Goal: Task Accomplishment & Management: Use online tool/utility

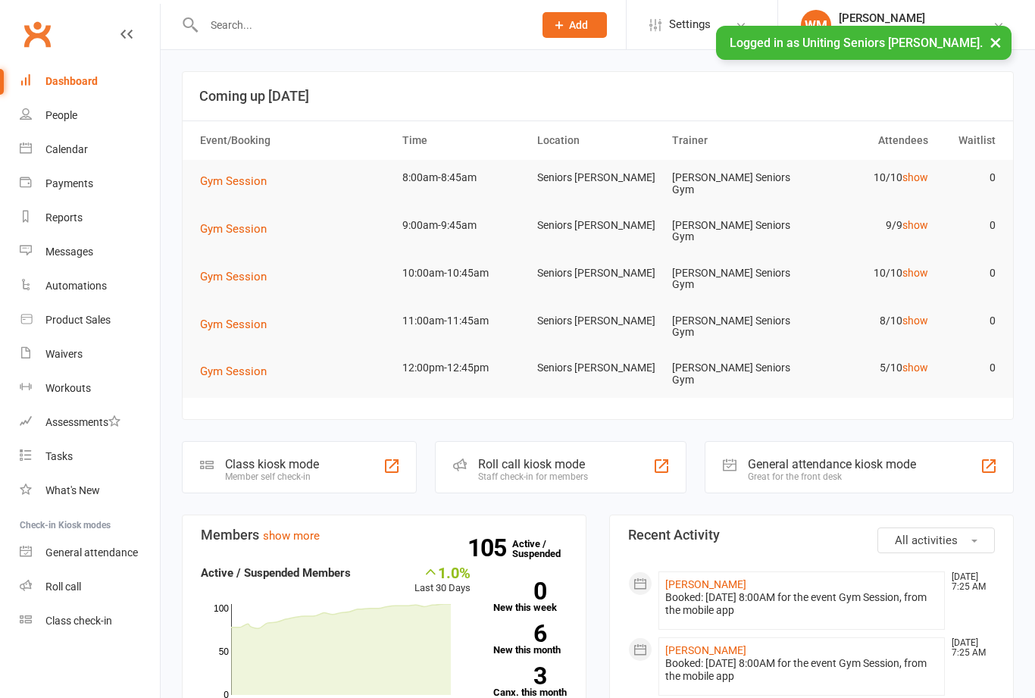
click at [108, 616] on div "Class check-in" at bounding box center [78, 620] width 67 height 12
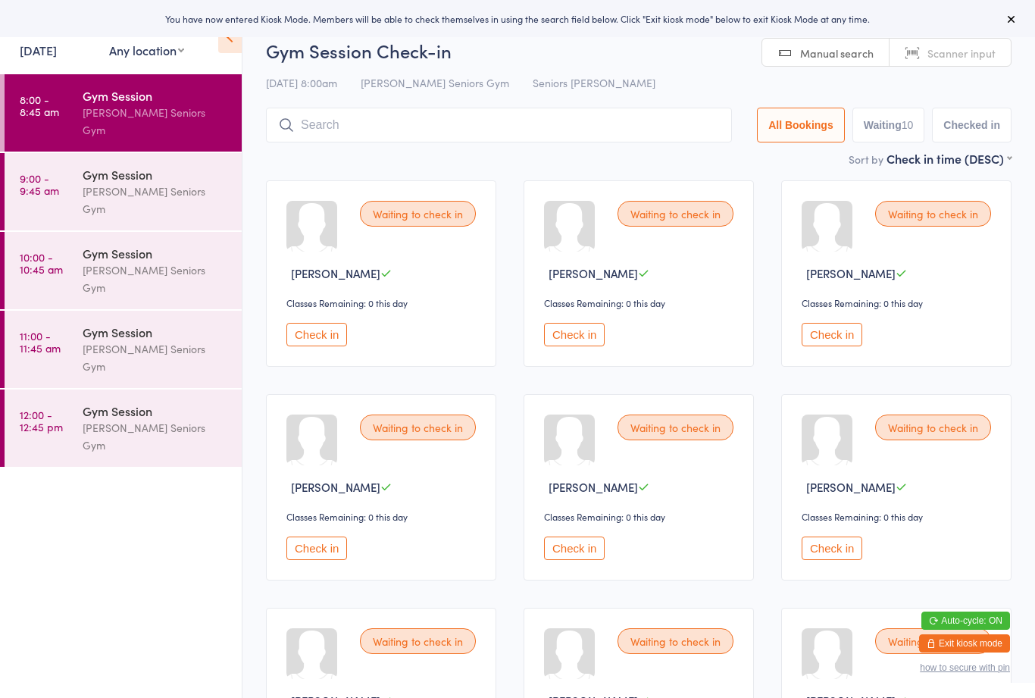
click at [998, 59] on link "Scanner input" at bounding box center [950, 53] width 121 height 29
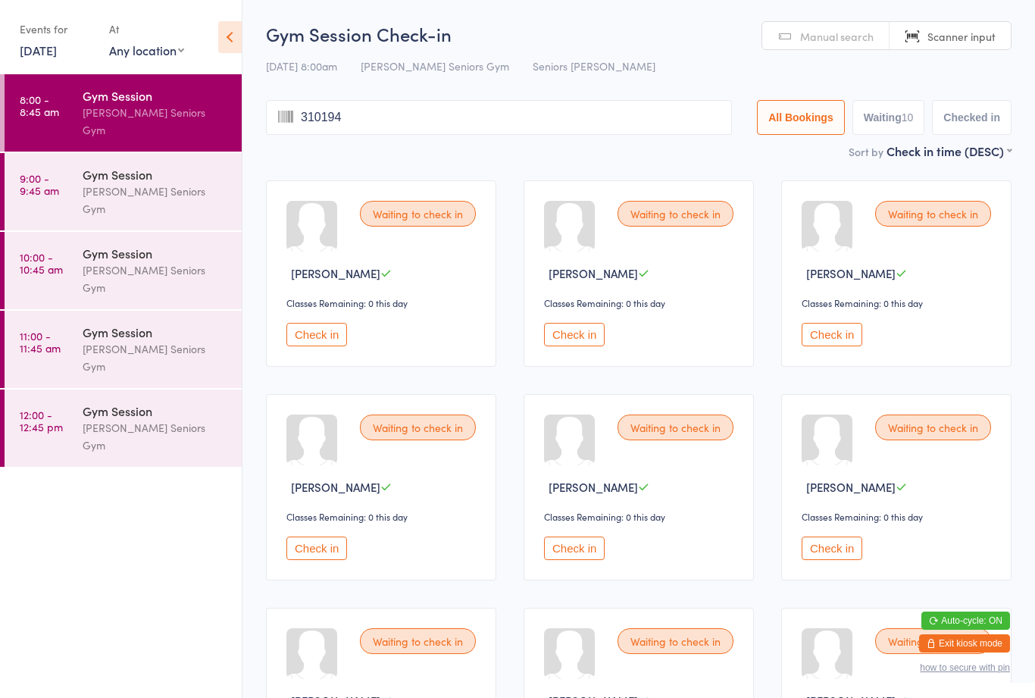
type input "3101942"
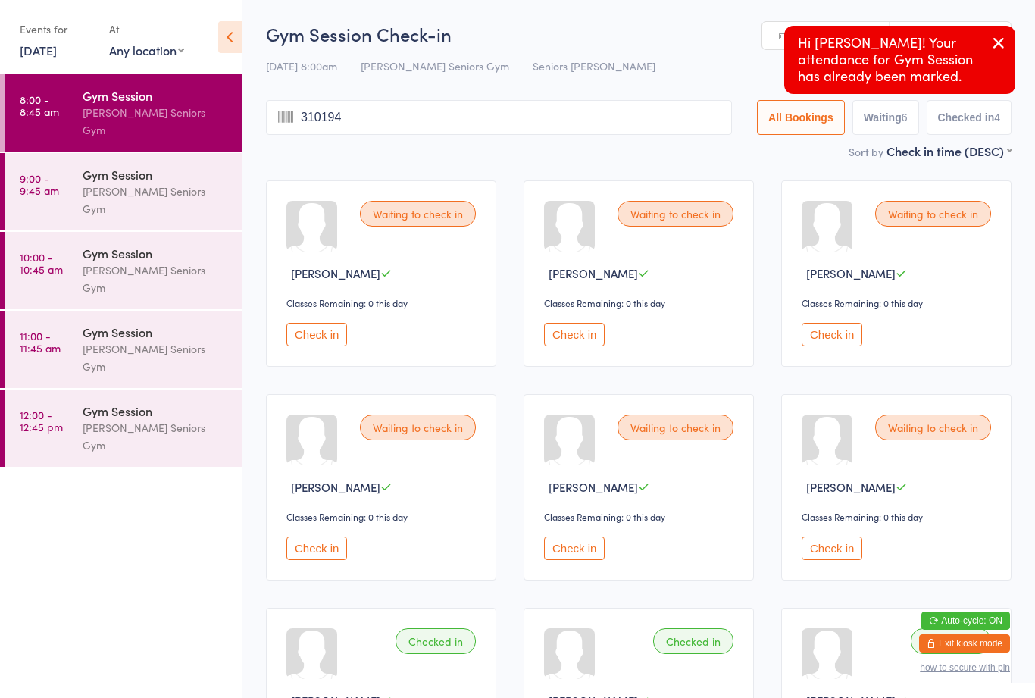
type input "3101942"
type input "12091946"
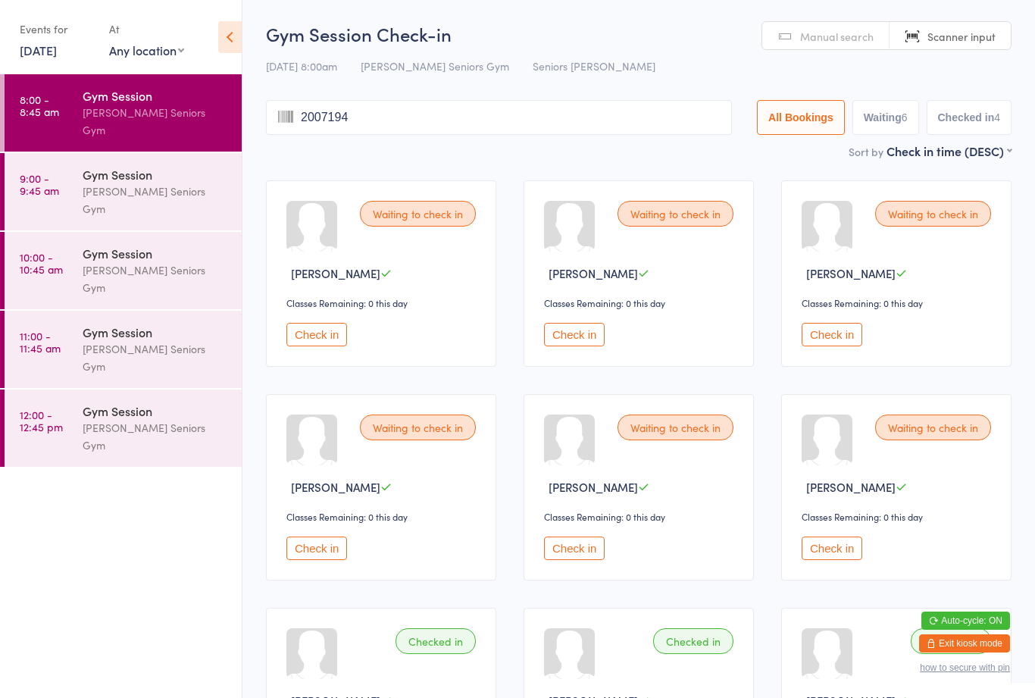
type input "20071943"
type input "11091952"
type input "29121942"
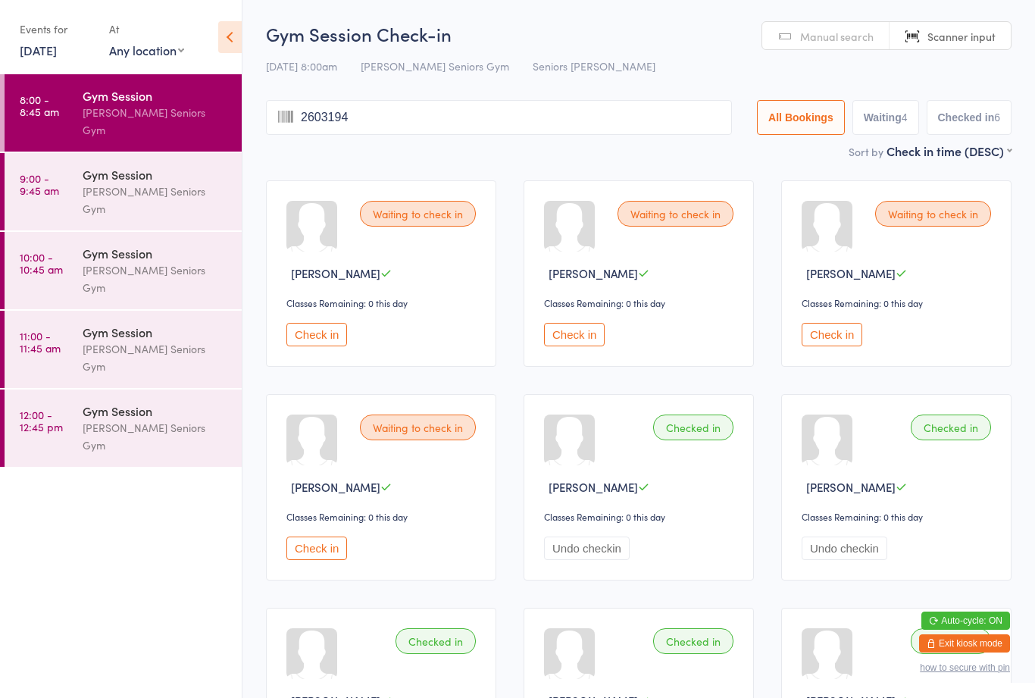
type input "26031948"
type input "81211949"
click at [310, 346] on button "Check in" at bounding box center [316, 334] width 61 height 23
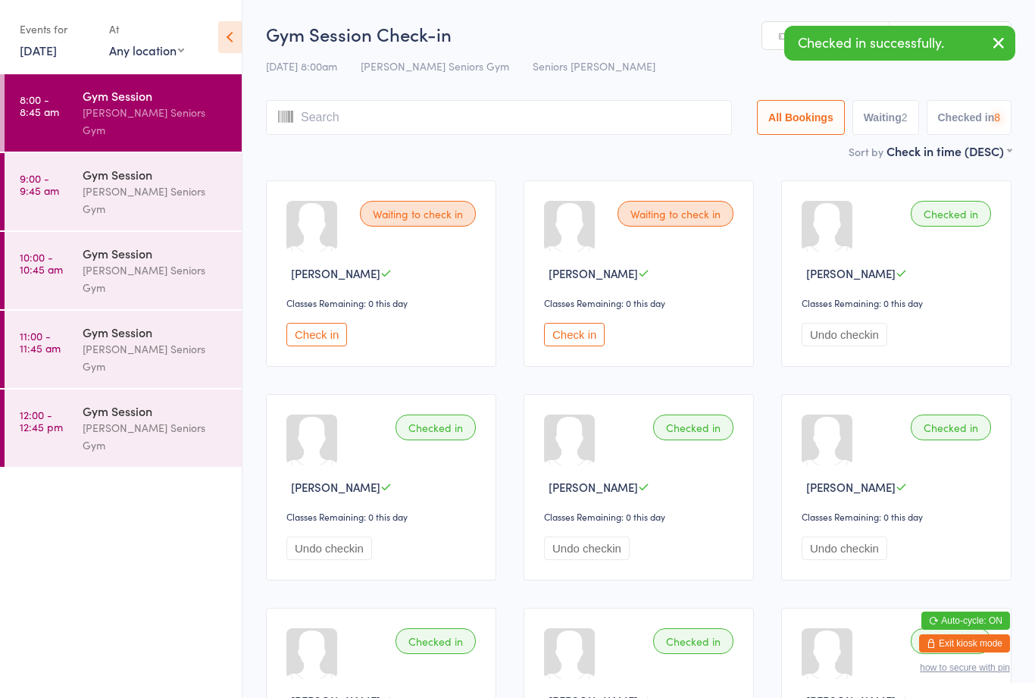
click at [324, 345] on button "Check in" at bounding box center [316, 334] width 61 height 23
click at [316, 331] on button "Check in" at bounding box center [316, 334] width 61 height 23
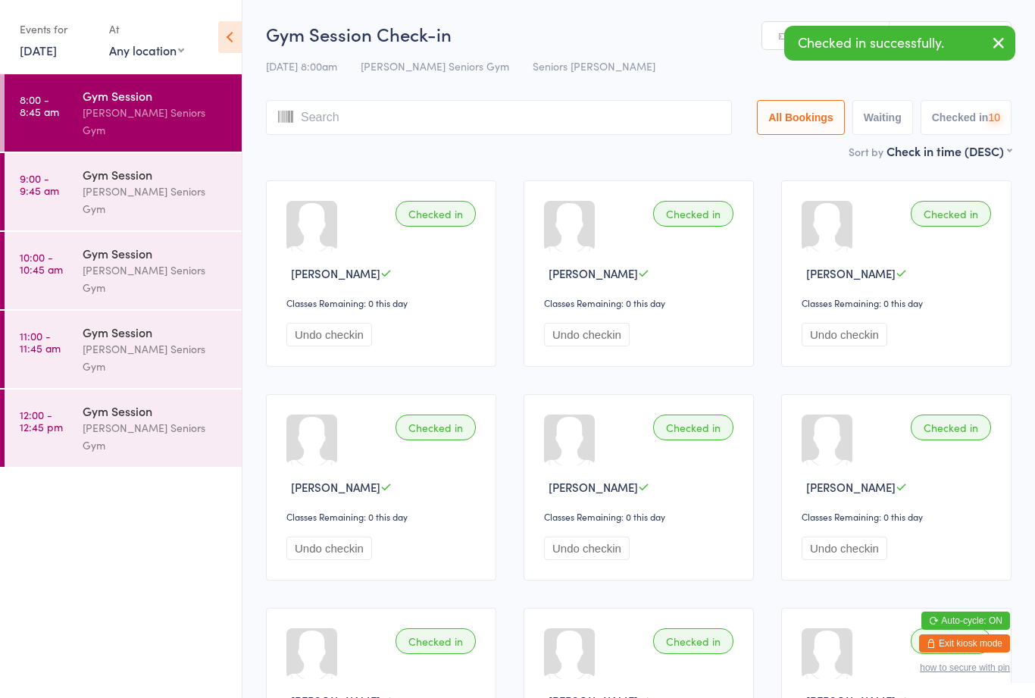
click at [325, 114] on input "search" at bounding box center [499, 117] width 466 height 35
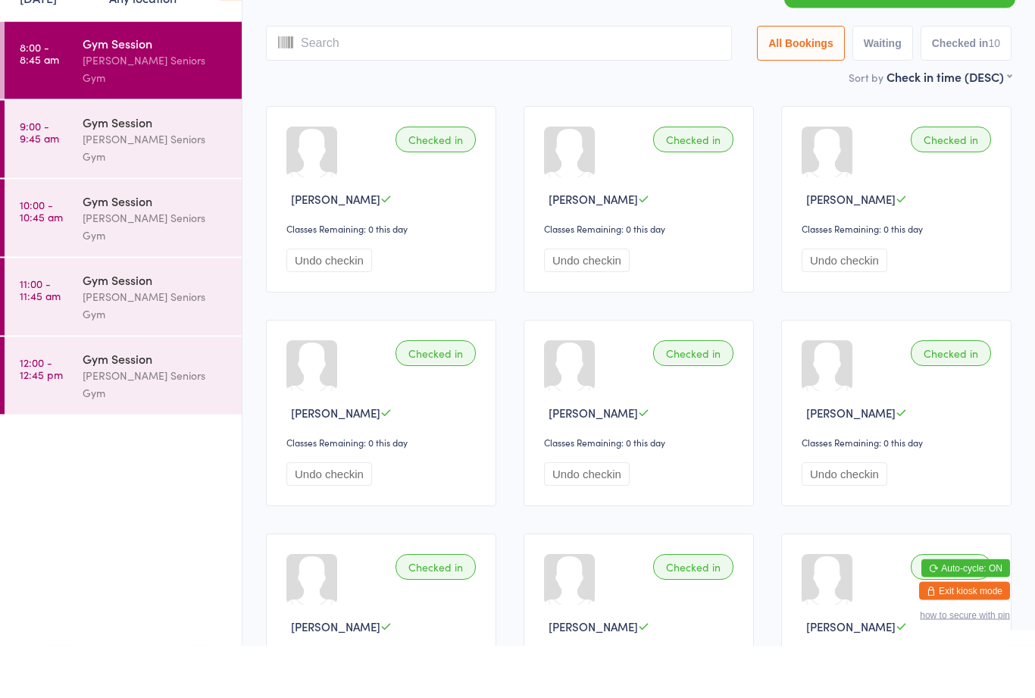
scroll to position [48, 0]
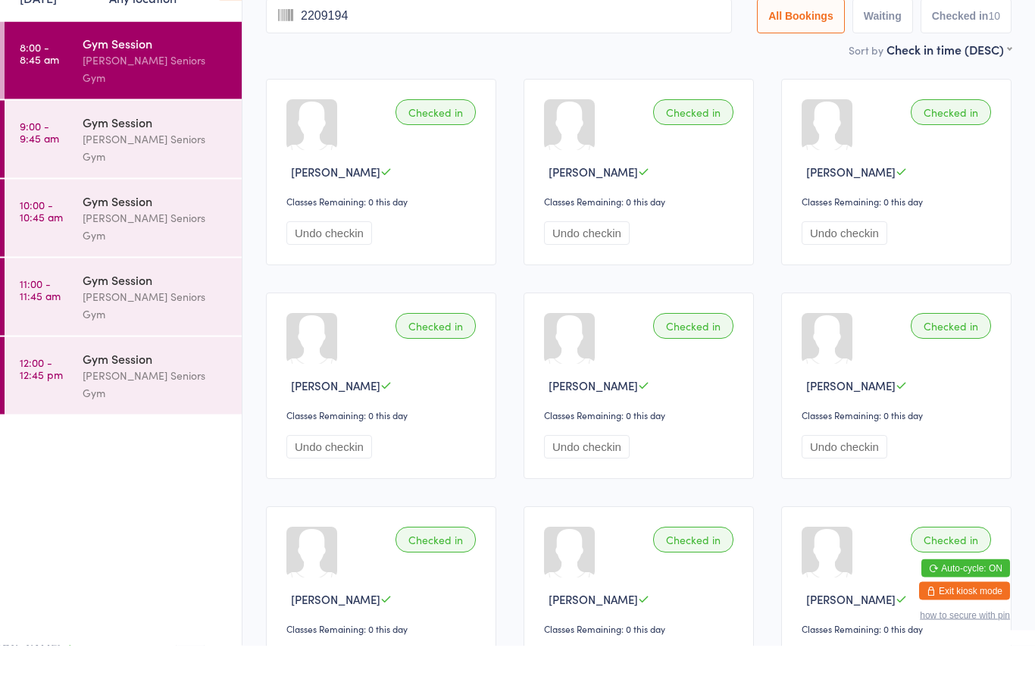
type input "22091944"
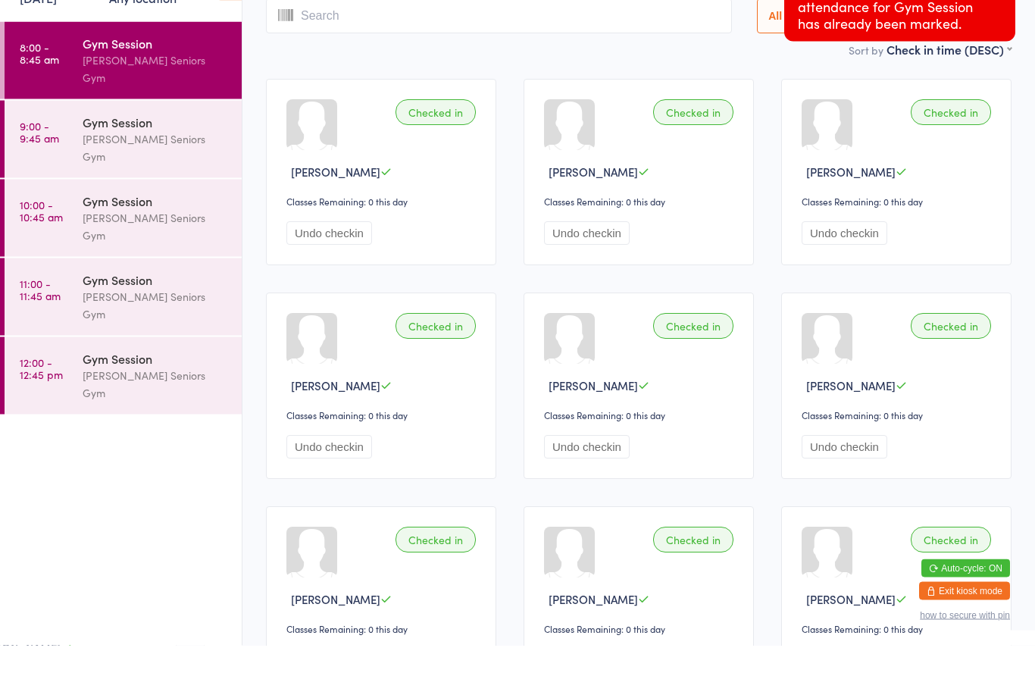
scroll to position [0, 0]
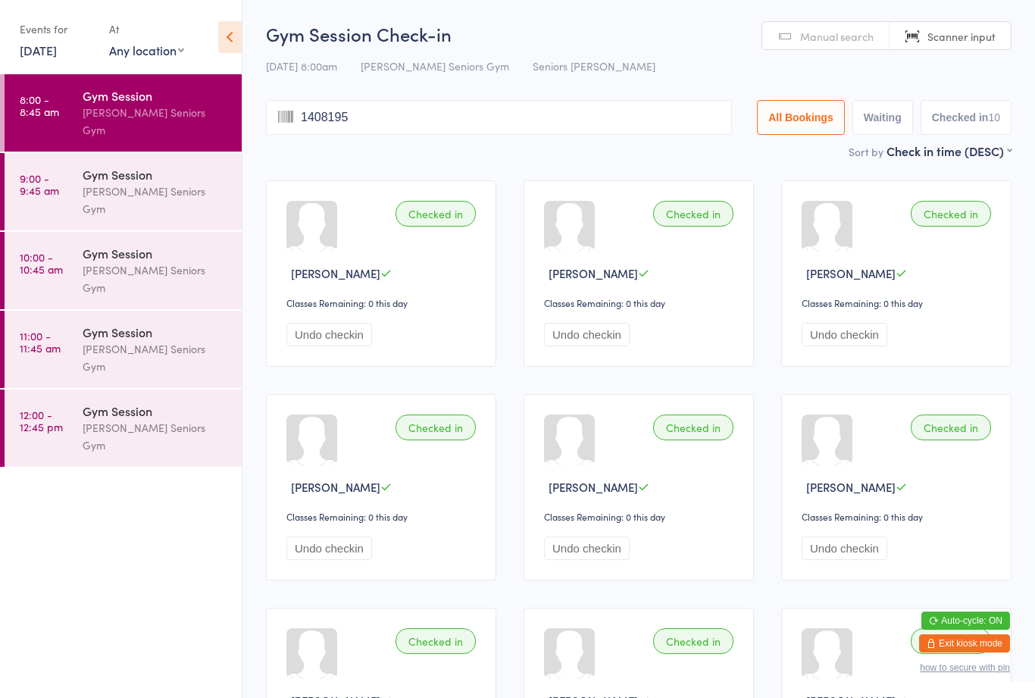
type input "14081950"
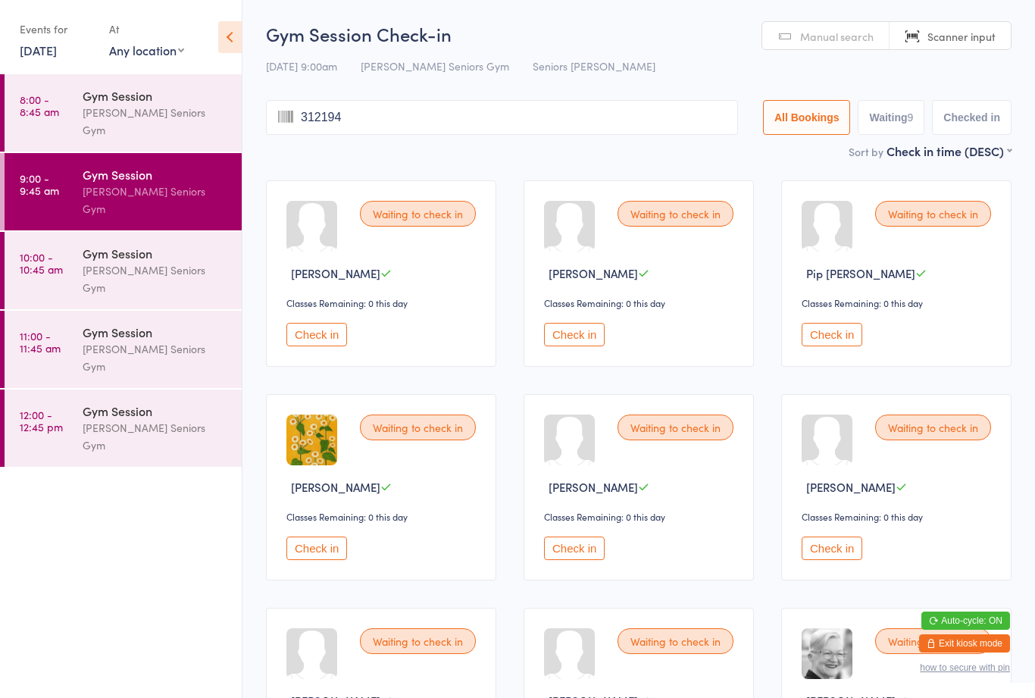
type input "3121946"
type input "21111939"
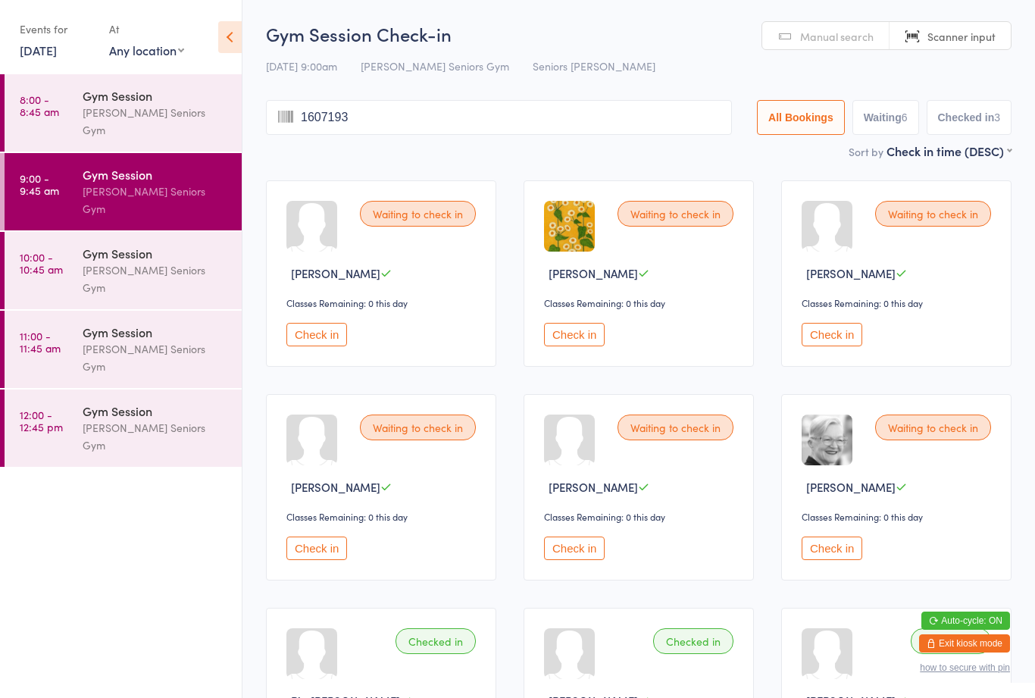
type input "16071935"
type input "7091954"
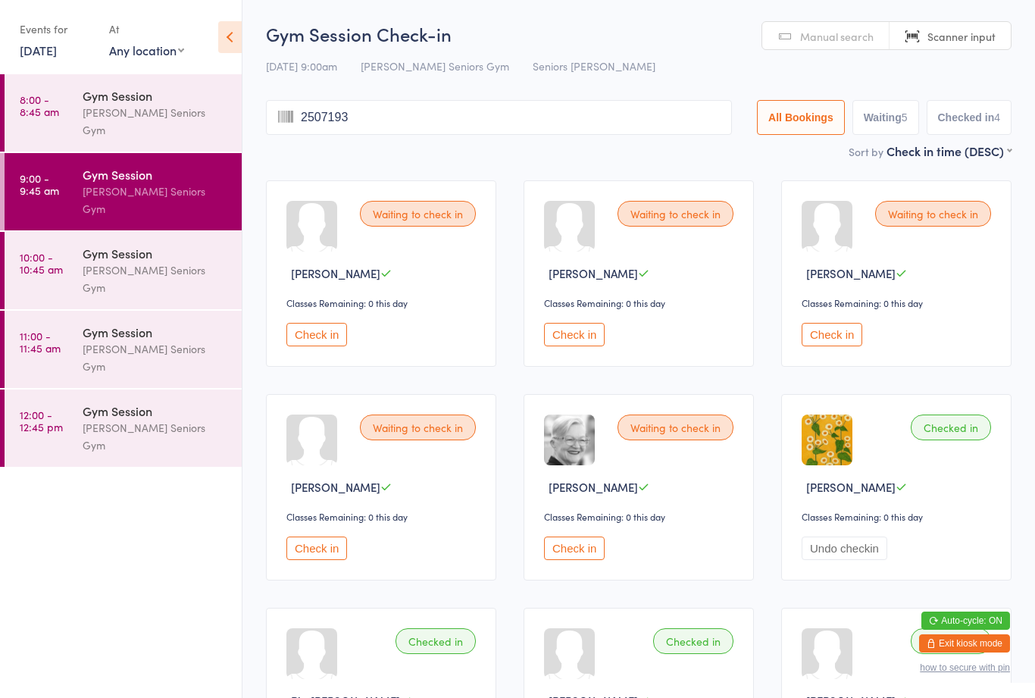
type input "25071935"
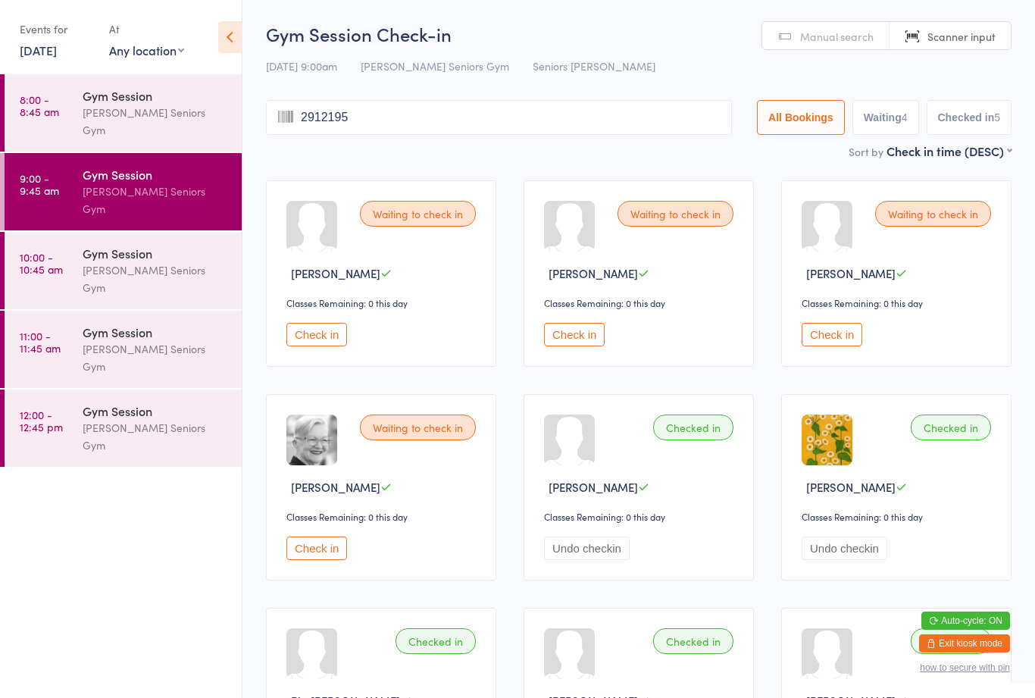
type input "29121955"
click at [330, 345] on button "Check in" at bounding box center [316, 334] width 61 height 23
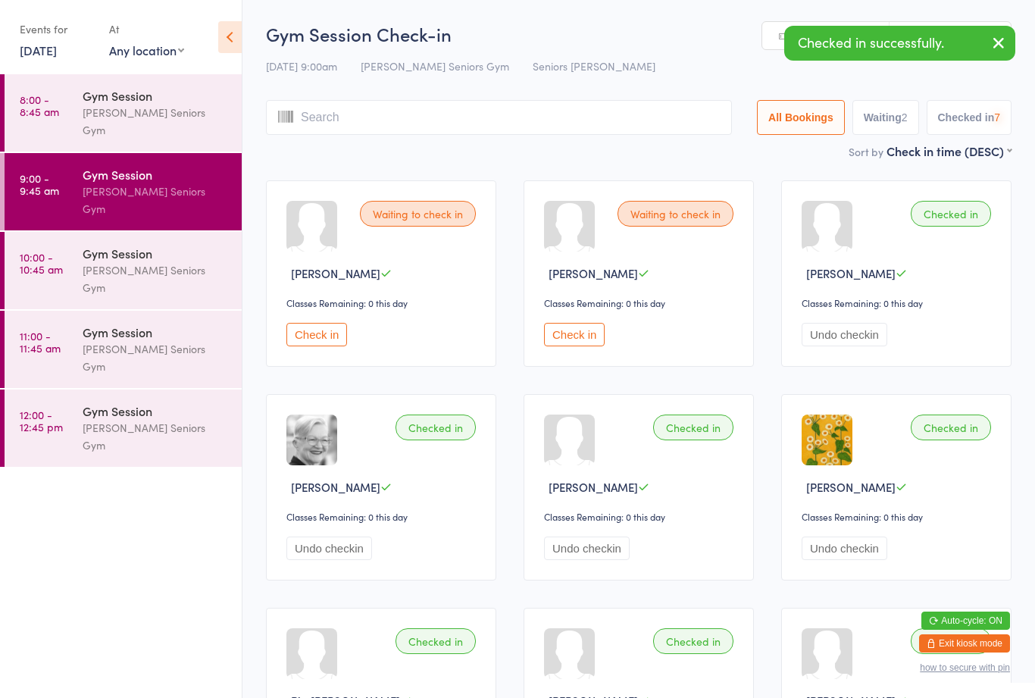
click at [319, 335] on button "Check in" at bounding box center [316, 334] width 61 height 23
click at [390, 109] on input "search" at bounding box center [499, 117] width 466 height 35
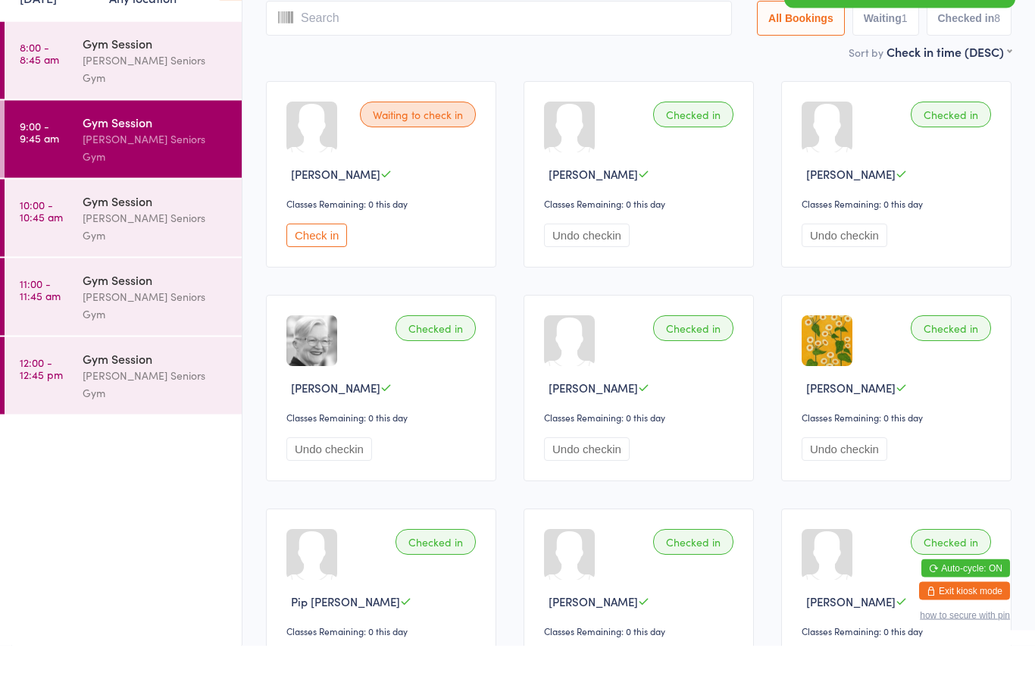
scroll to position [48, 0]
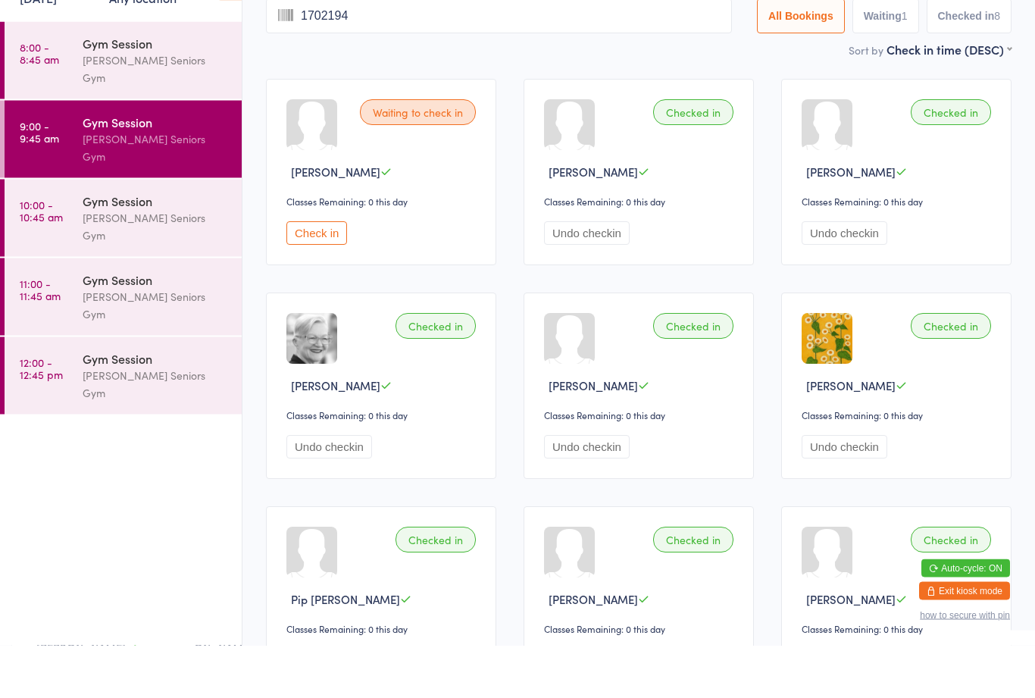
type input "17021947"
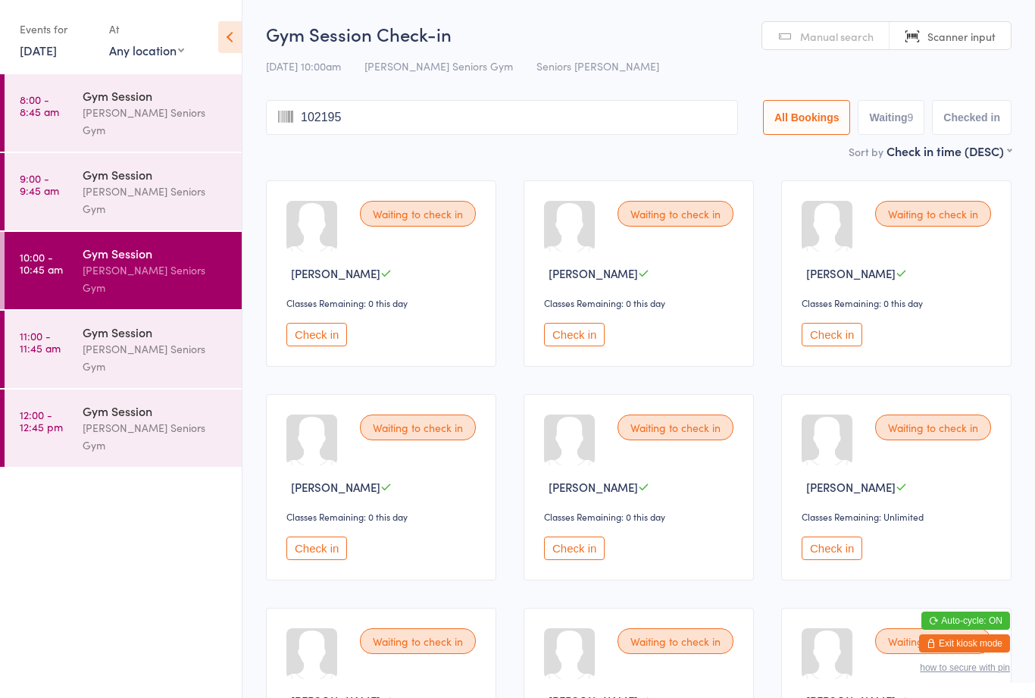
type input "1021955"
type input "2531955"
type input "13031951"
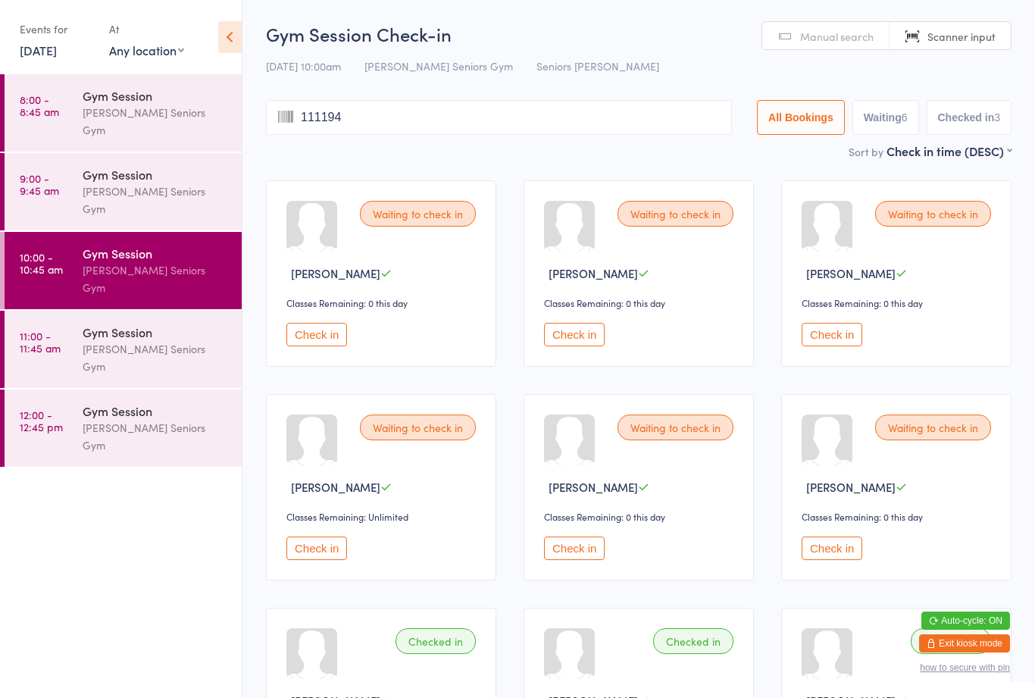
type input "1111948"
click at [584, 342] on button "Check in" at bounding box center [574, 334] width 61 height 23
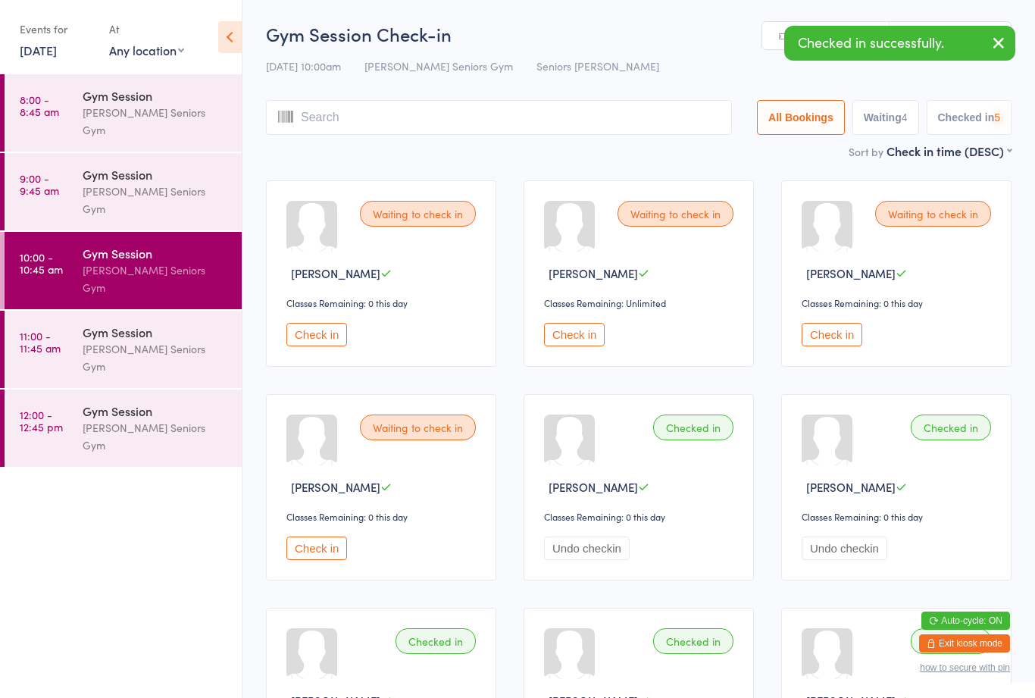
click at [472, 132] on input "search" at bounding box center [499, 117] width 466 height 35
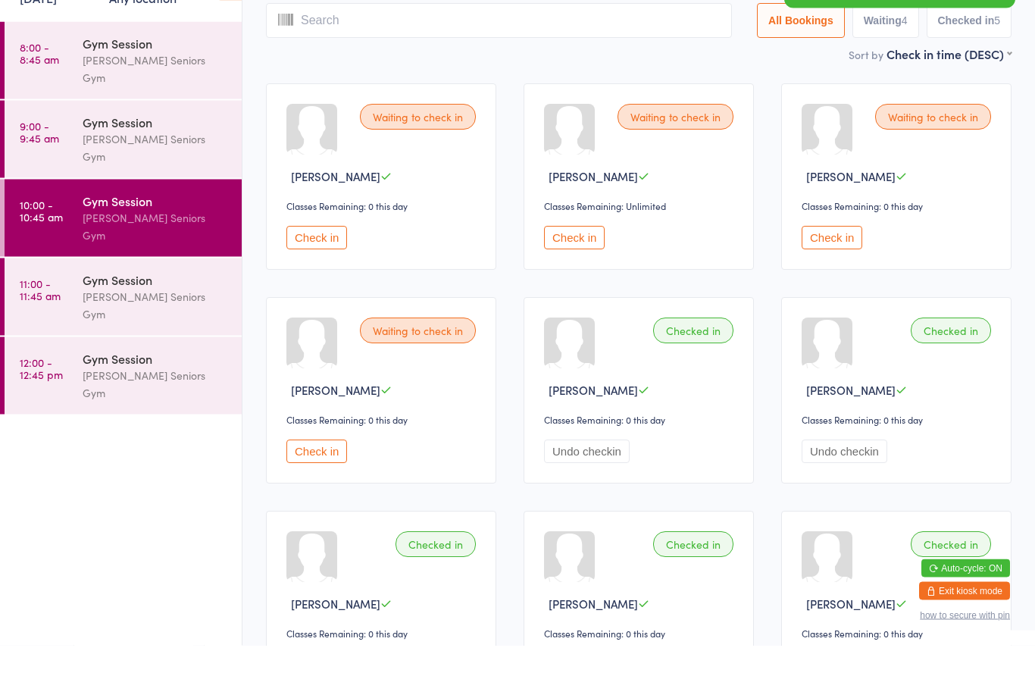
scroll to position [48, 0]
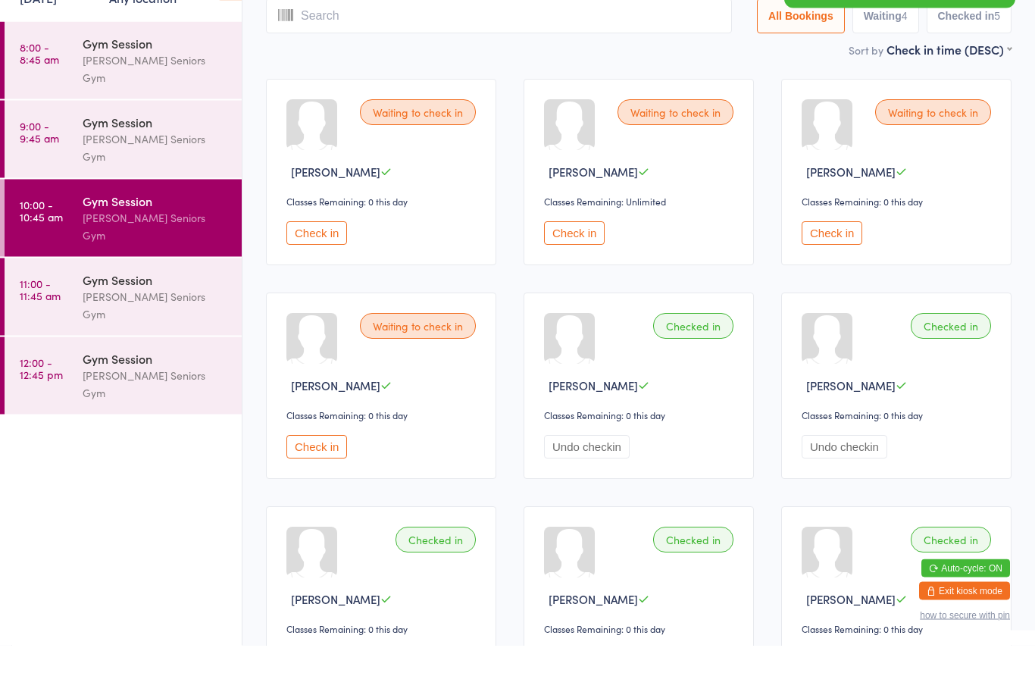
click at [602, 274] on button "Check in" at bounding box center [574, 285] width 61 height 23
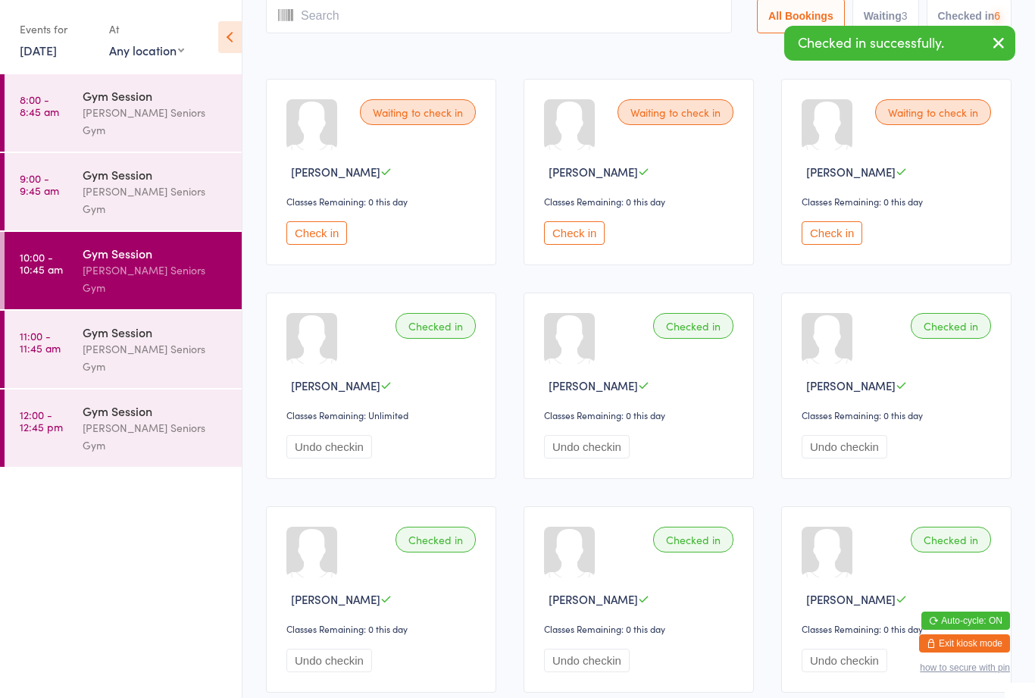
click at [583, 232] on button "Check in" at bounding box center [574, 232] width 61 height 23
click at [439, 33] on input "search" at bounding box center [499, 15] width 466 height 35
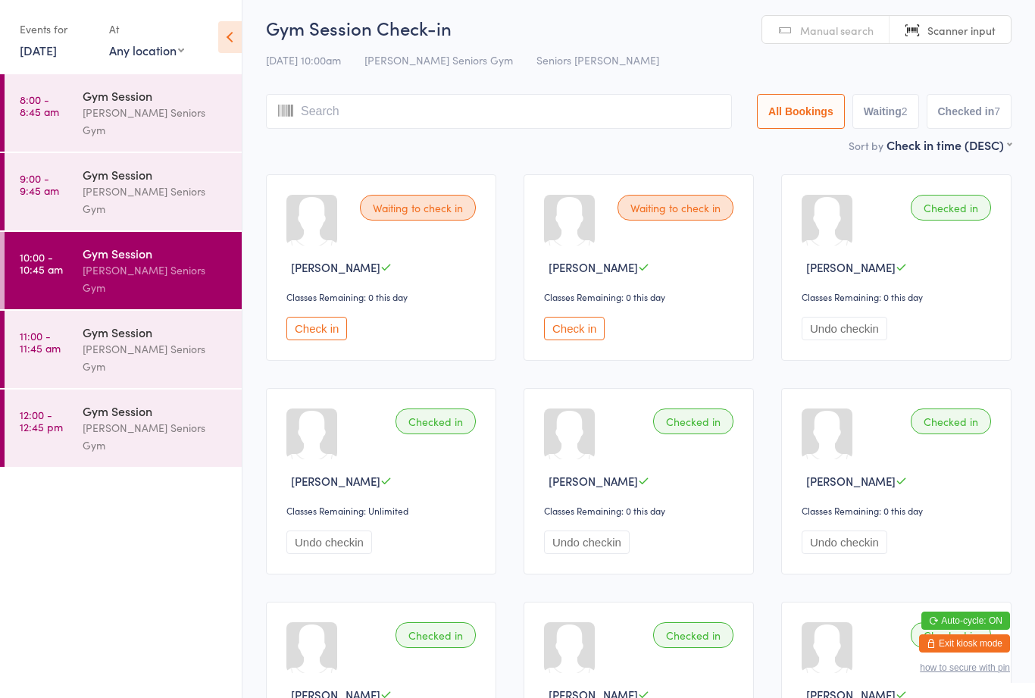
scroll to position [0, 0]
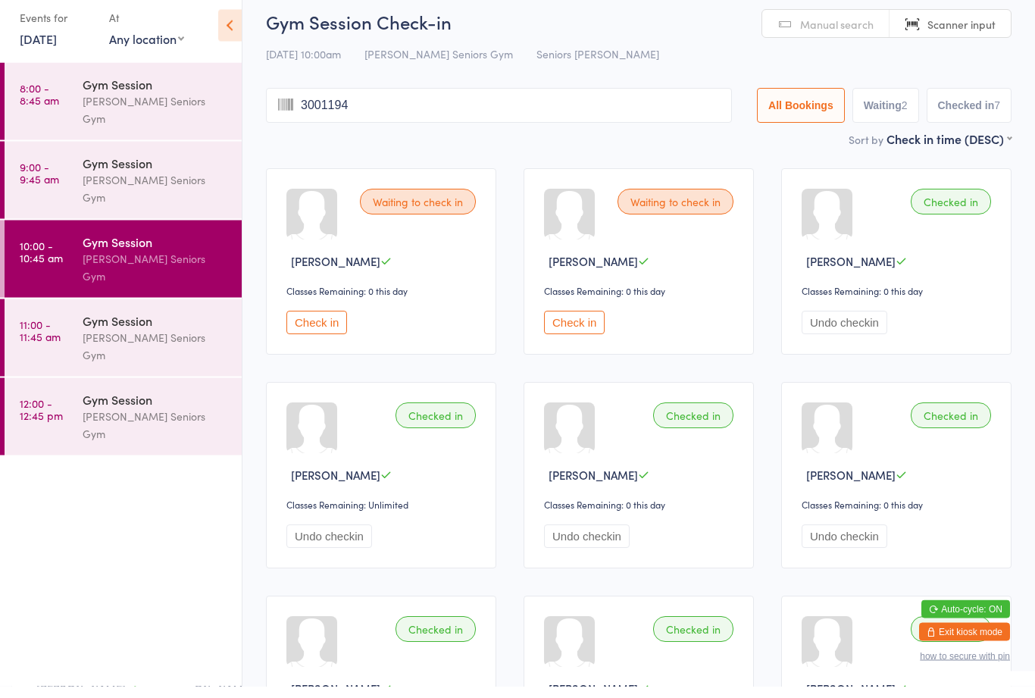
type input "30011947"
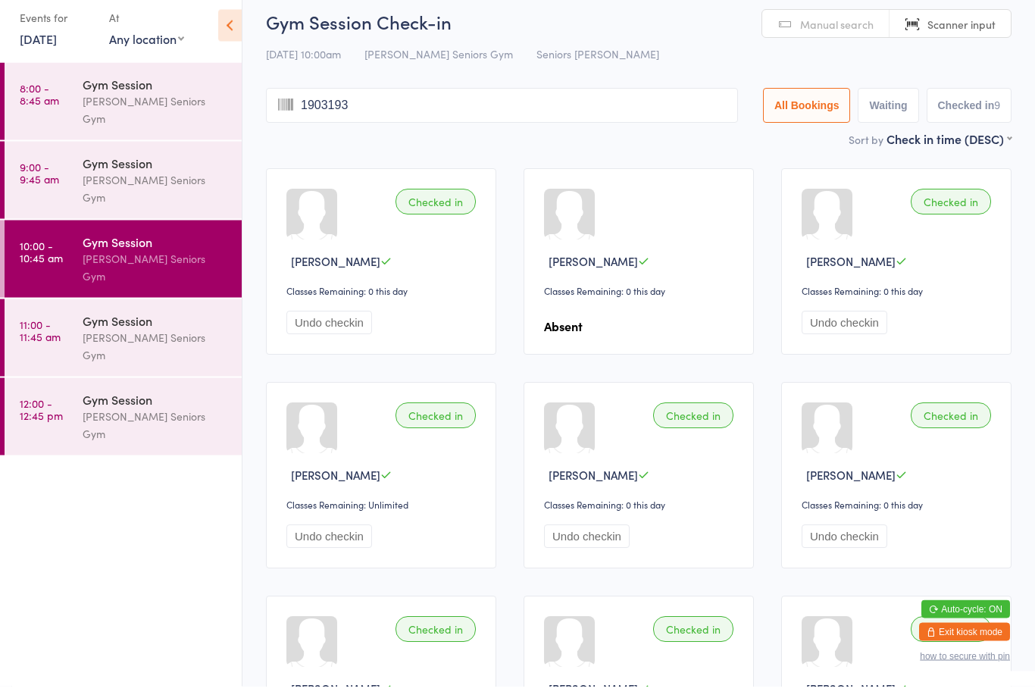
type input "19031939"
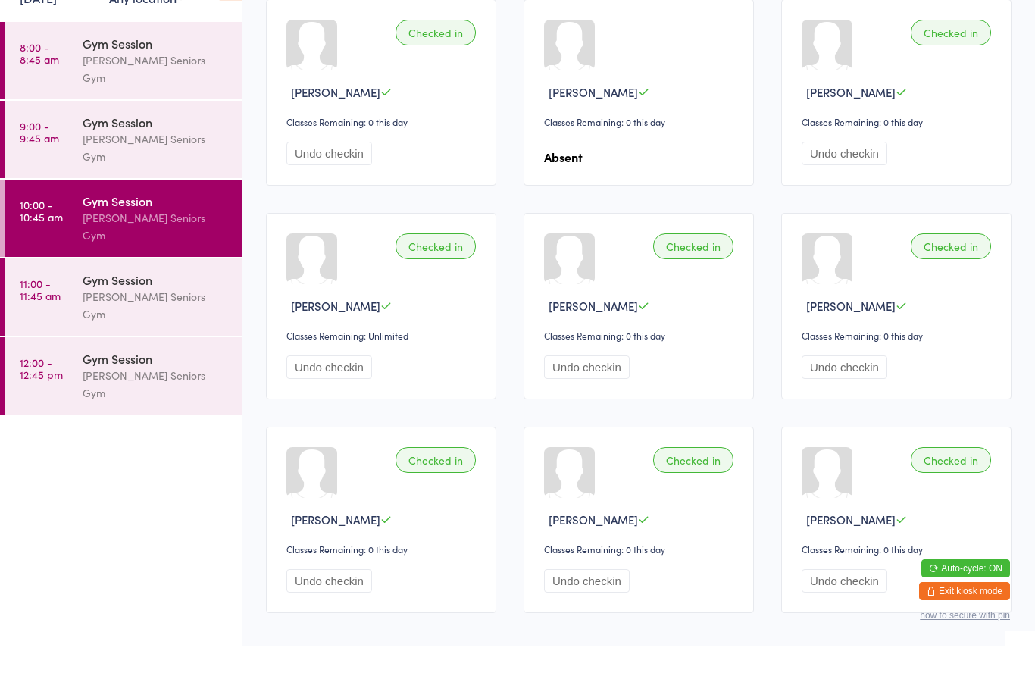
click at [161, 166] on div "Gym Session" at bounding box center [156, 174] width 146 height 17
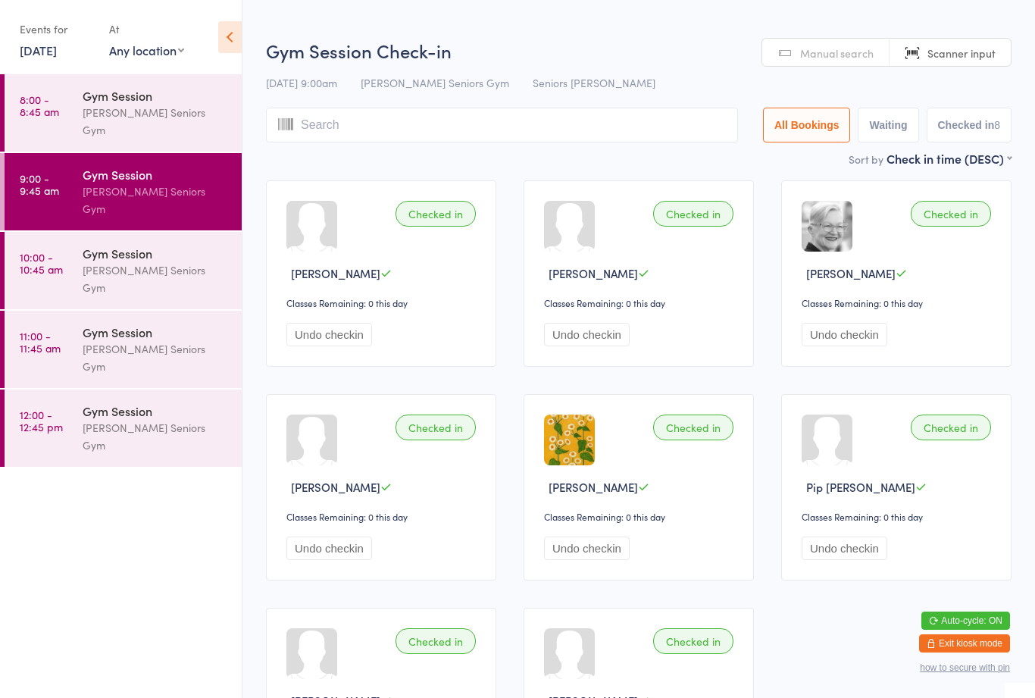
click at [200, 324] on div "Gym Session" at bounding box center [156, 332] width 146 height 17
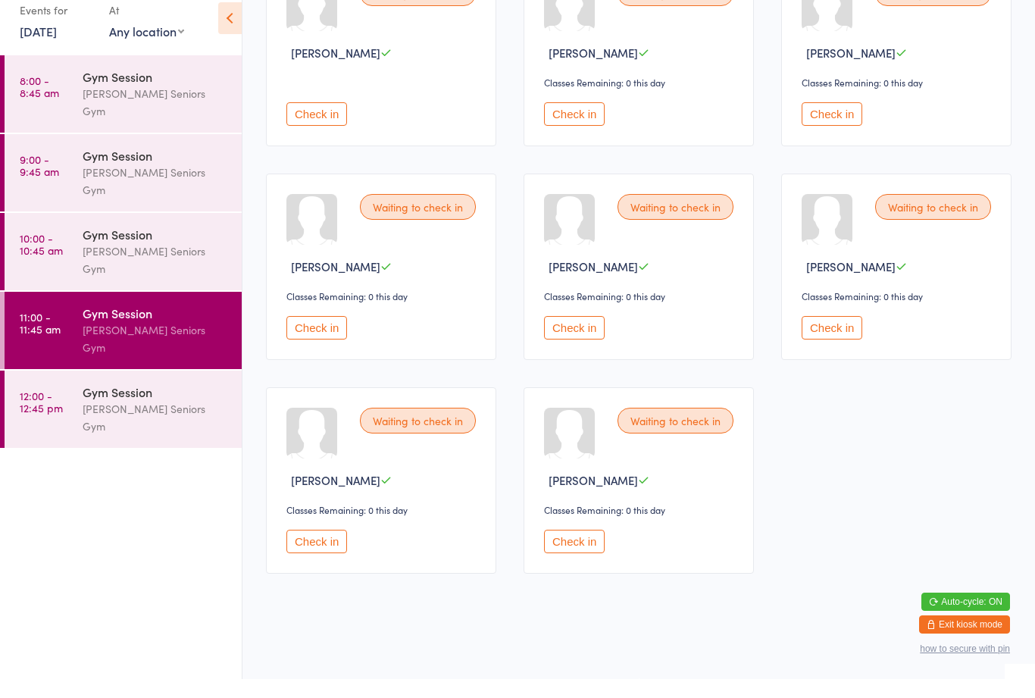
scroll to position [228, 0]
type input "14031948"
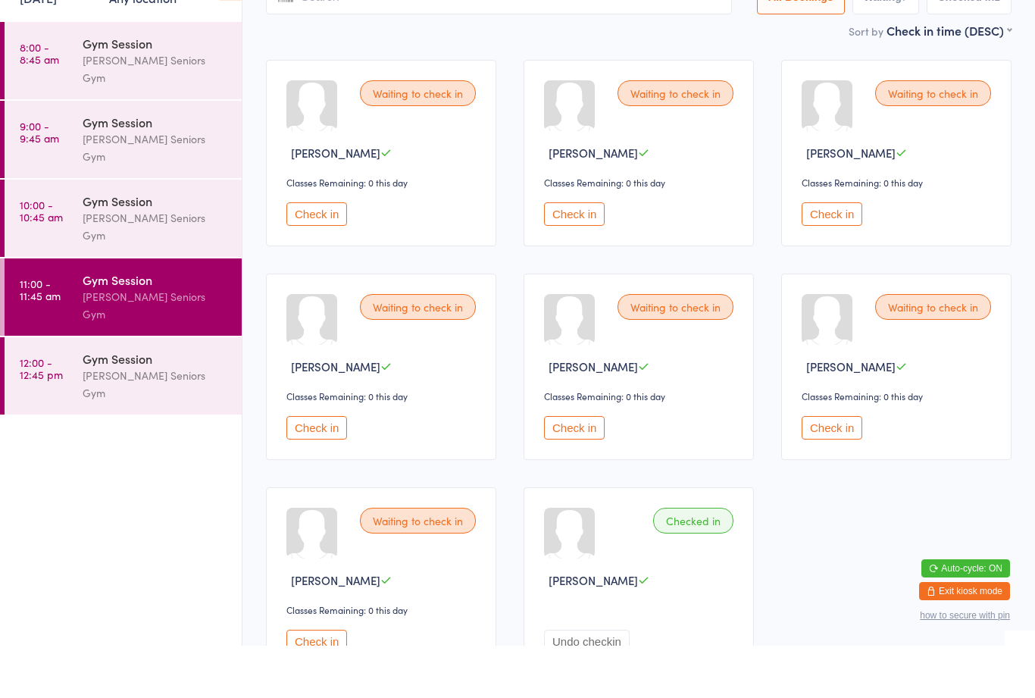
scroll to position [88, 0]
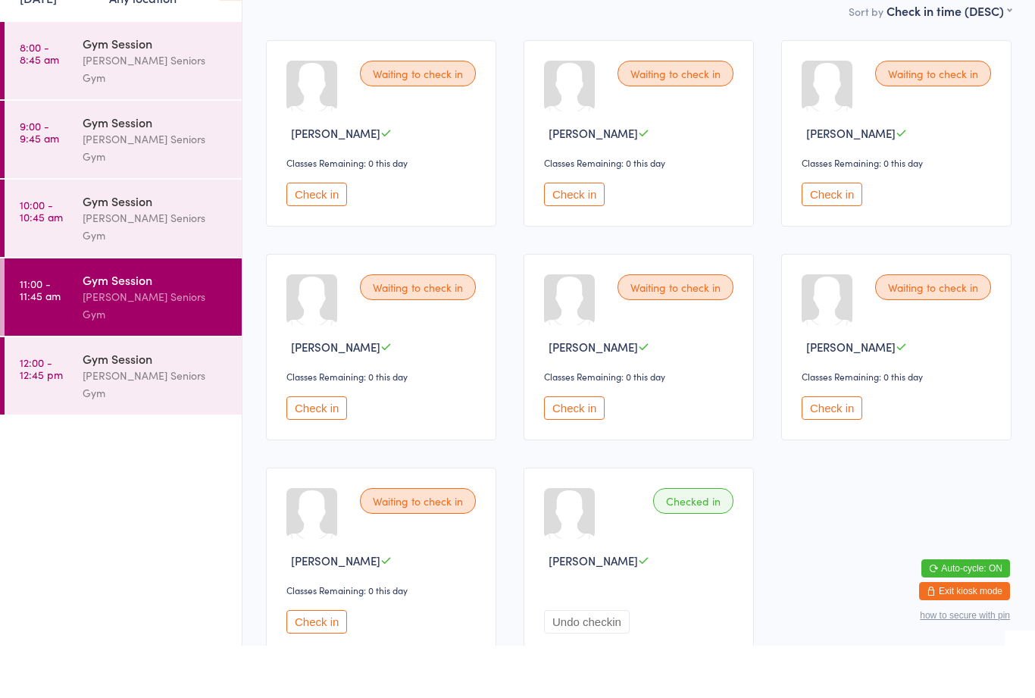
click at [842, 235] on button "Check in" at bounding box center [832, 246] width 61 height 23
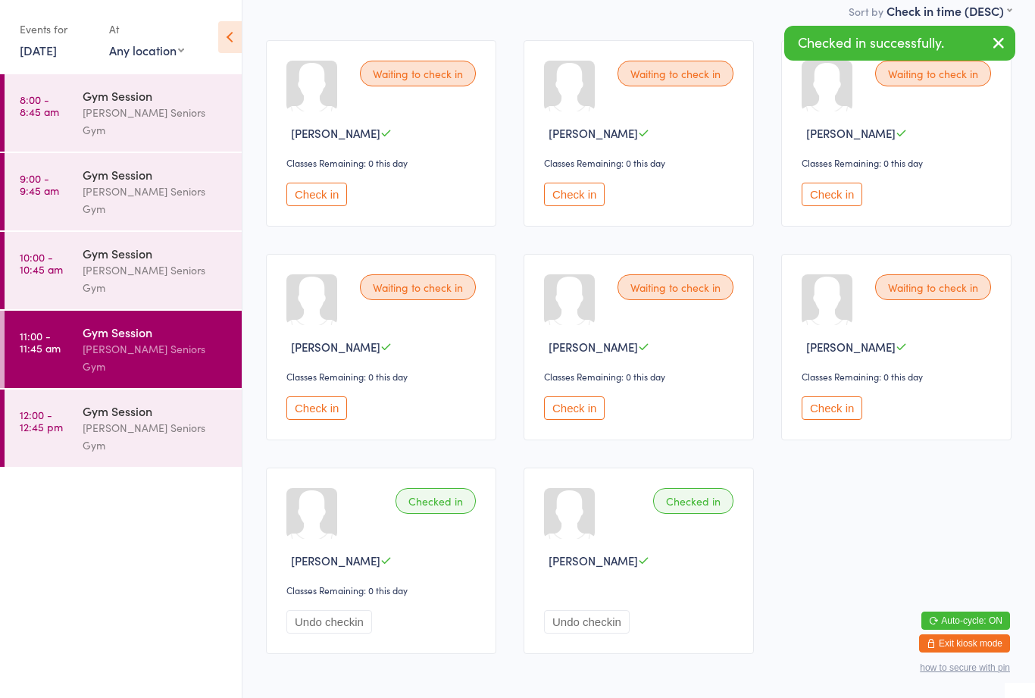
click at [827, 414] on button "Check in" at bounding box center [832, 407] width 61 height 23
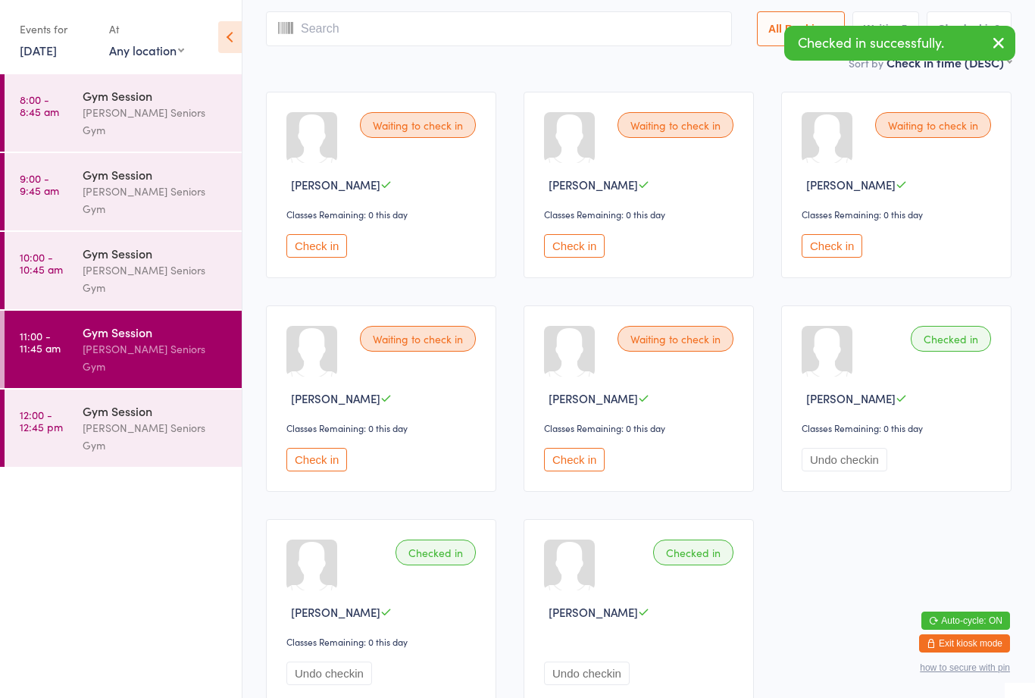
click at [490, 27] on input "search" at bounding box center [499, 28] width 466 height 35
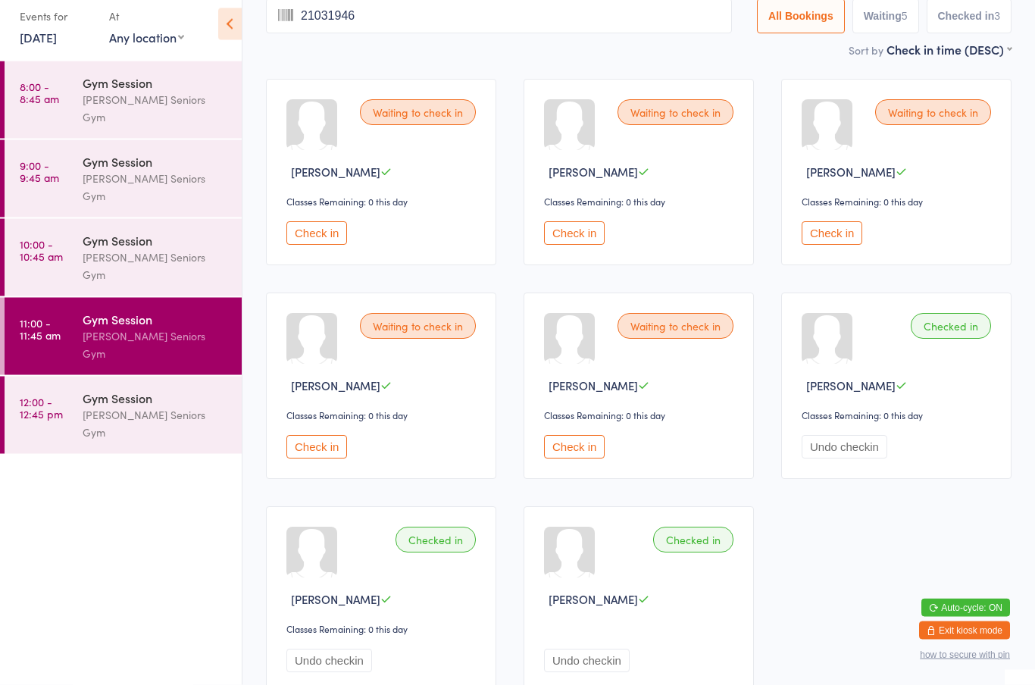
type input "210319461"
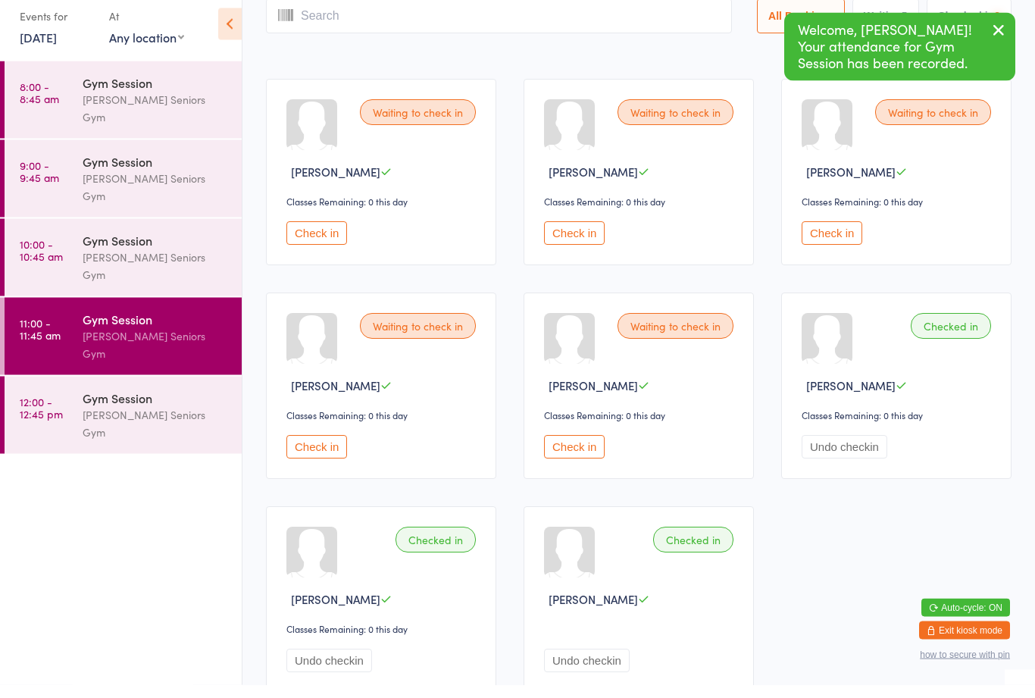
scroll to position [0, 0]
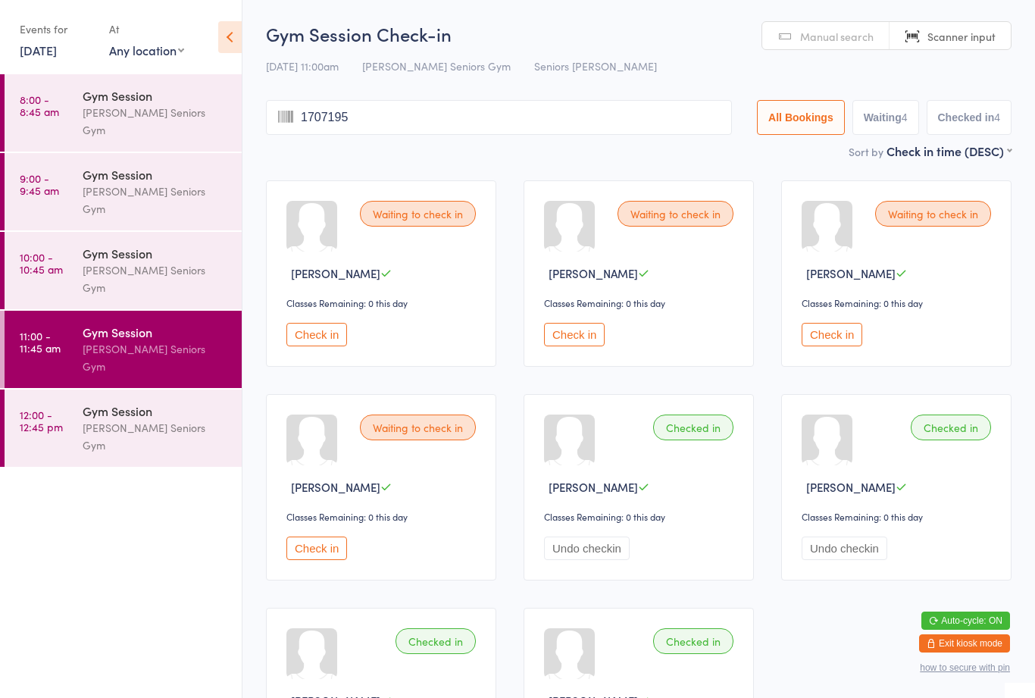
type input "17071953"
type input "29041941"
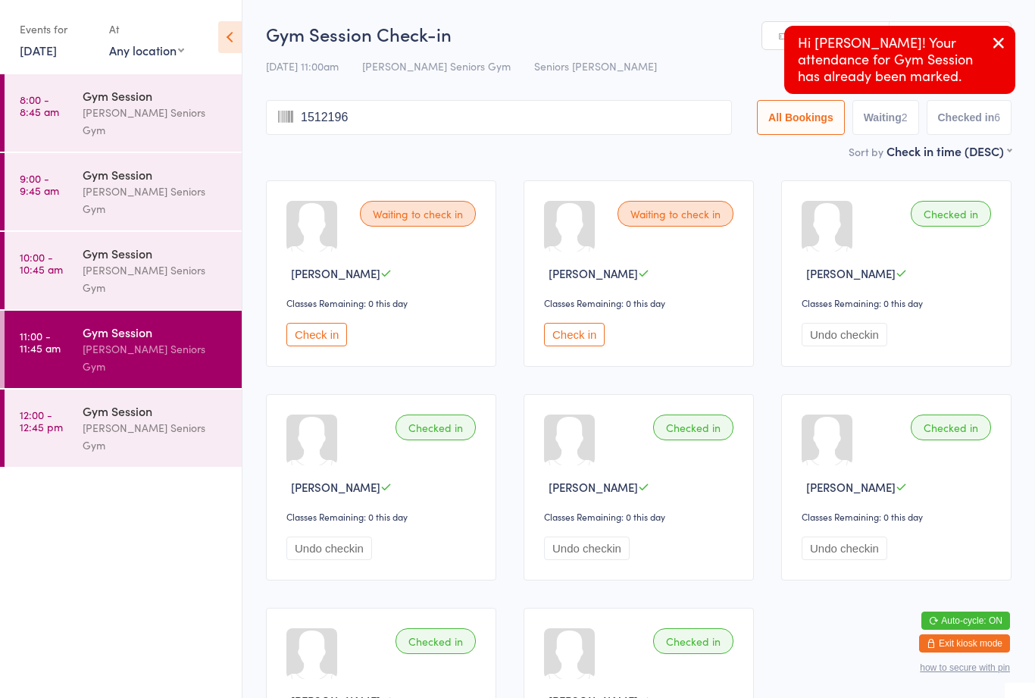
type input "15121962"
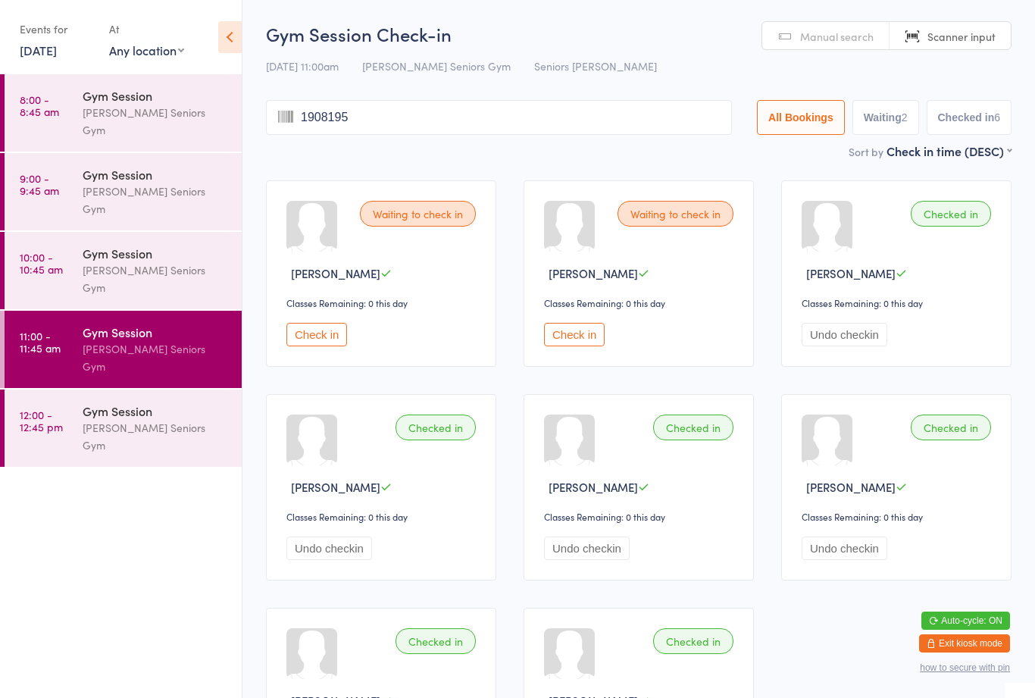
type input "19081950"
